Goal: Browse casually: Explore the website without a specific task or goal

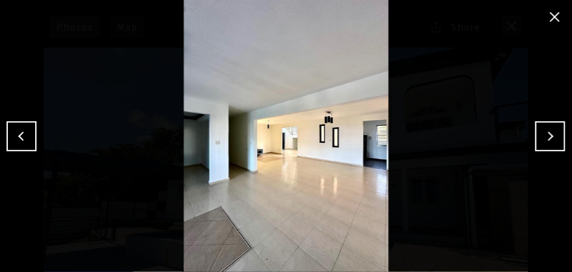
click at [556, 137] on button "Next" at bounding box center [551, 136] width 30 height 30
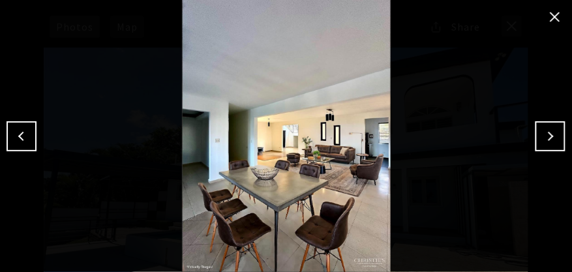
click at [556, 137] on button "Next" at bounding box center [551, 136] width 30 height 30
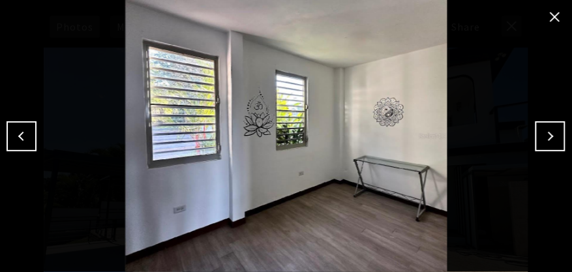
click at [556, 137] on button "Next" at bounding box center [551, 136] width 30 height 30
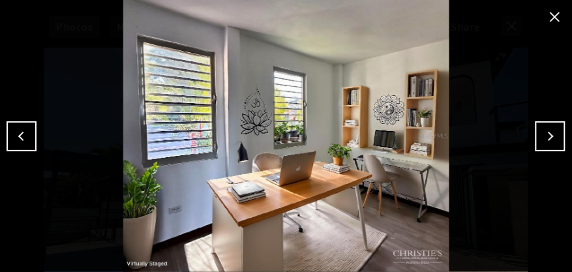
click at [556, 137] on button "Next" at bounding box center [551, 136] width 30 height 30
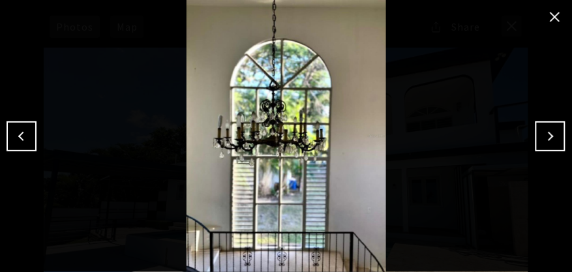
click at [556, 137] on button "Next" at bounding box center [551, 136] width 30 height 30
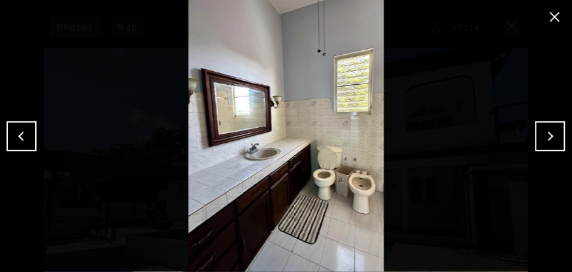
click at [556, 137] on button "Next" at bounding box center [551, 136] width 30 height 30
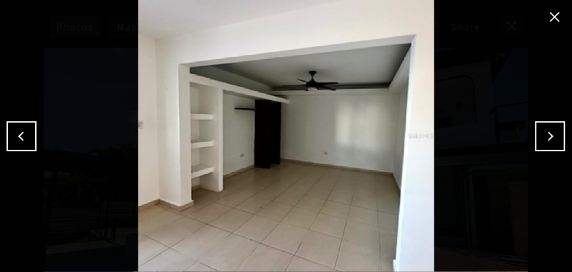
click at [556, 137] on button "Next" at bounding box center [551, 136] width 30 height 30
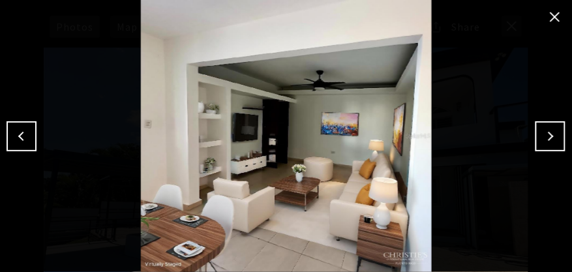
click at [556, 137] on button "Next" at bounding box center [551, 136] width 30 height 30
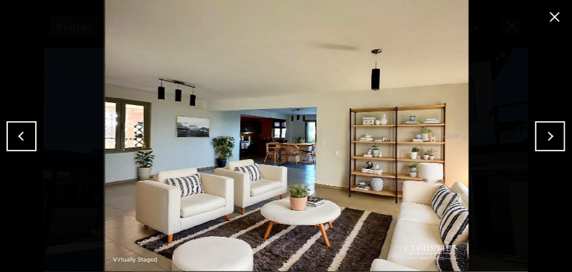
drag, startPoint x: 0, startPoint y: 0, endPoint x: 555, endPoint y: 137, distance: 571.8
click at [555, 137] on button "Next" at bounding box center [551, 136] width 30 height 30
click at [549, 132] on button "Next" at bounding box center [551, 136] width 30 height 30
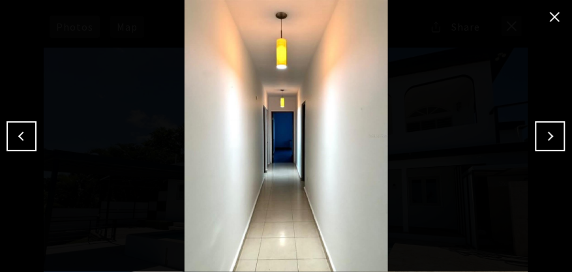
click at [549, 131] on button "Next" at bounding box center [551, 136] width 30 height 30
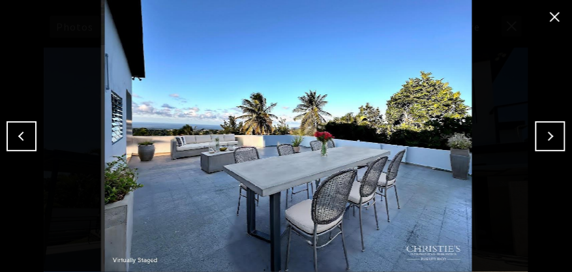
click at [549, 131] on button "Next" at bounding box center [551, 136] width 30 height 30
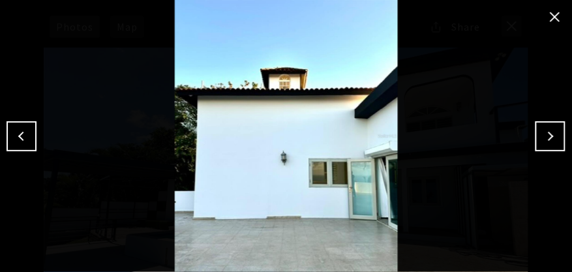
click at [549, 131] on button "Next" at bounding box center [551, 136] width 30 height 30
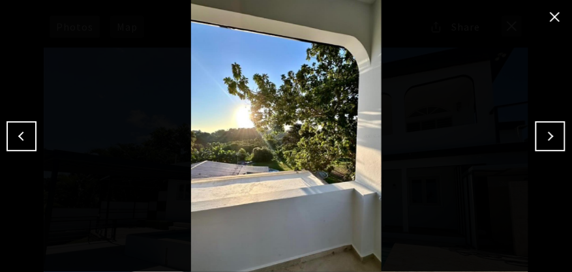
click at [549, 131] on button "Next" at bounding box center [551, 136] width 30 height 30
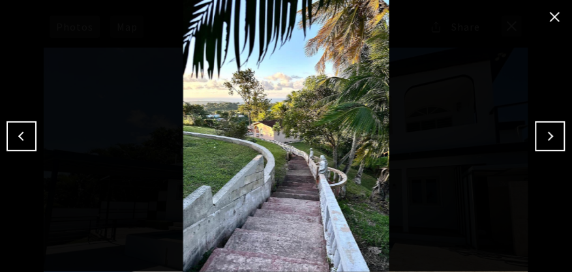
click at [549, 131] on button "Next" at bounding box center [551, 136] width 30 height 30
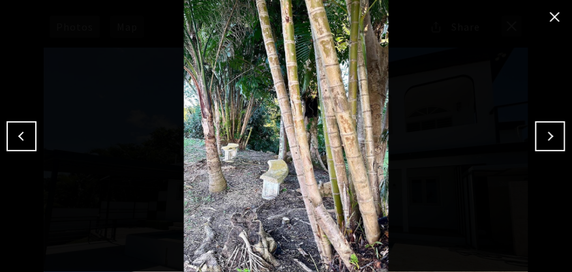
click at [549, 131] on button "Next" at bounding box center [551, 136] width 30 height 30
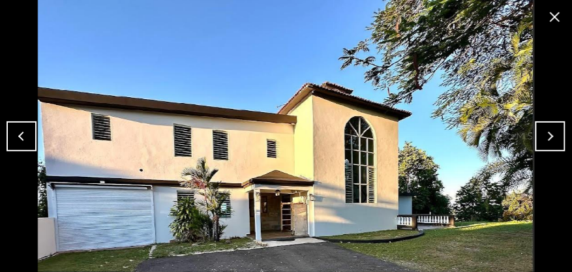
click at [549, 131] on button "Next" at bounding box center [551, 136] width 30 height 30
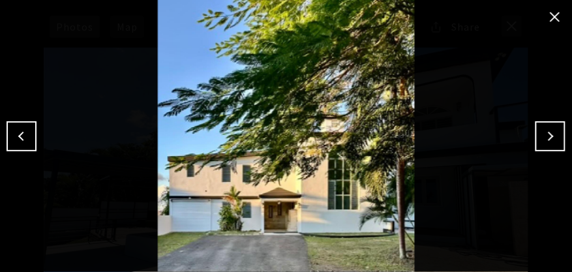
click at [549, 131] on button "Next" at bounding box center [551, 136] width 30 height 30
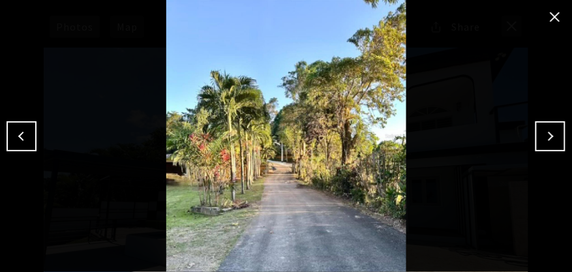
click at [549, 131] on button "Next" at bounding box center [551, 136] width 30 height 30
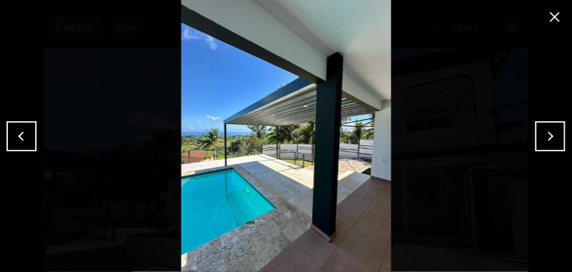
click at [549, 131] on button "Next" at bounding box center [551, 136] width 30 height 30
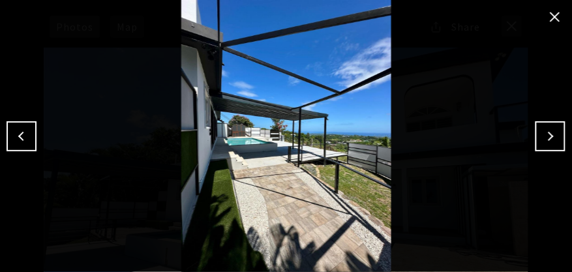
click at [549, 131] on button "Next" at bounding box center [551, 136] width 30 height 30
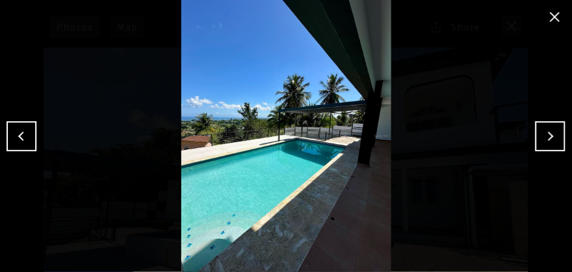
click at [549, 131] on button "Next" at bounding box center [551, 136] width 30 height 30
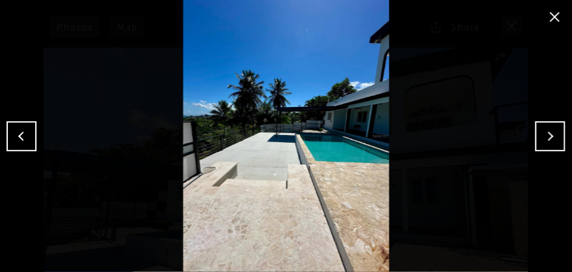
click at [549, 131] on button "Next" at bounding box center [551, 136] width 30 height 30
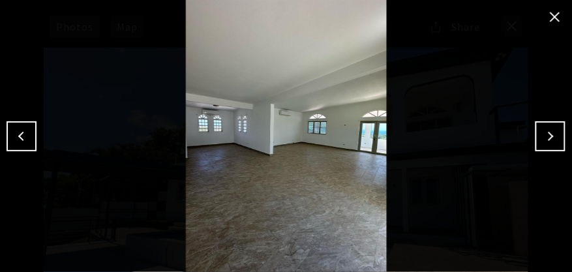
click at [549, 131] on button "Next" at bounding box center [551, 136] width 30 height 30
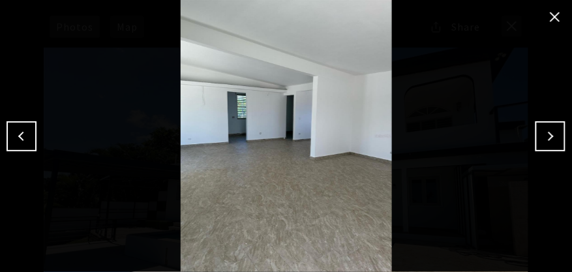
click at [549, 131] on button "Next" at bounding box center [551, 136] width 30 height 30
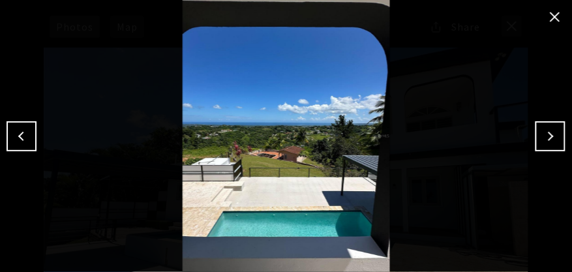
click at [549, 131] on button "Next" at bounding box center [551, 136] width 30 height 30
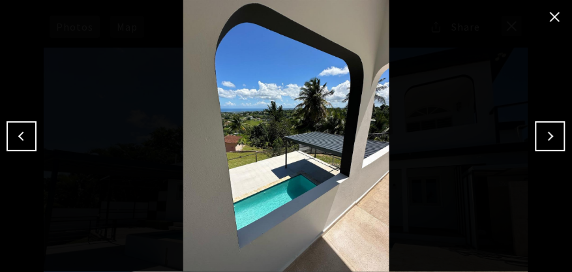
click at [549, 131] on button "Next" at bounding box center [551, 136] width 30 height 30
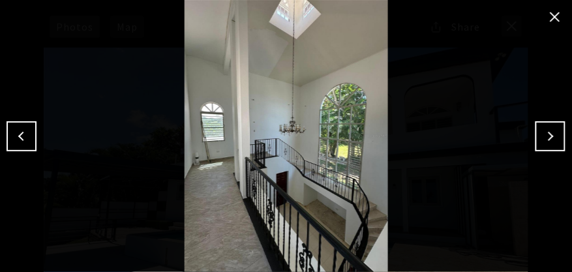
click at [548, 131] on button "Next" at bounding box center [551, 136] width 30 height 30
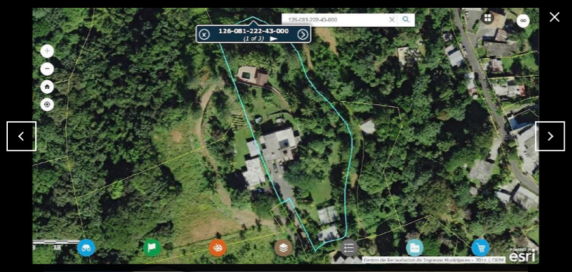
click at [559, 18] on button "close modal" at bounding box center [555, 17] width 21 height 21
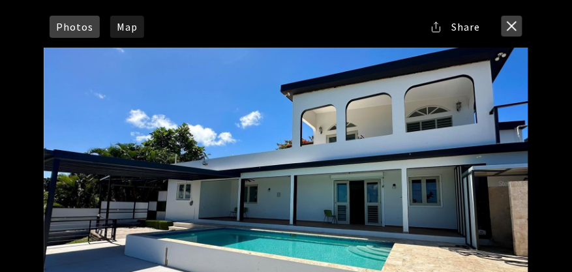
click at [519, 23] on button "close modal" at bounding box center [512, 26] width 21 height 21
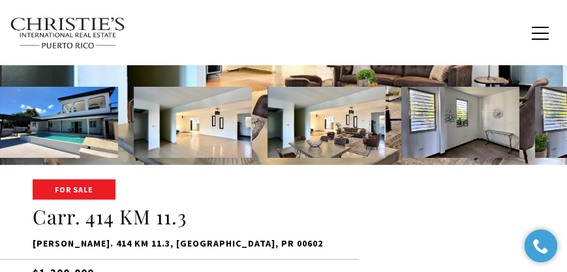
scroll to position [149, 0]
